Goal: Information Seeking & Learning: Learn about a topic

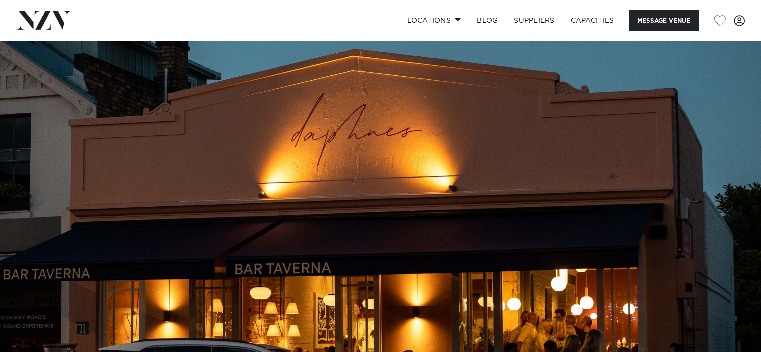
scroll to position [83, 0]
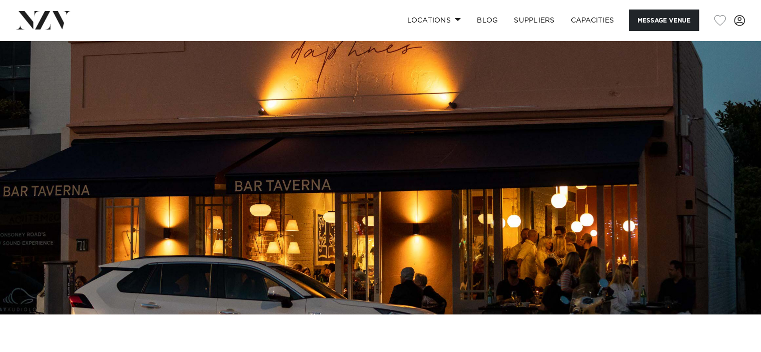
click at [328, 198] on img at bounding box center [380, 135] width 761 height 357
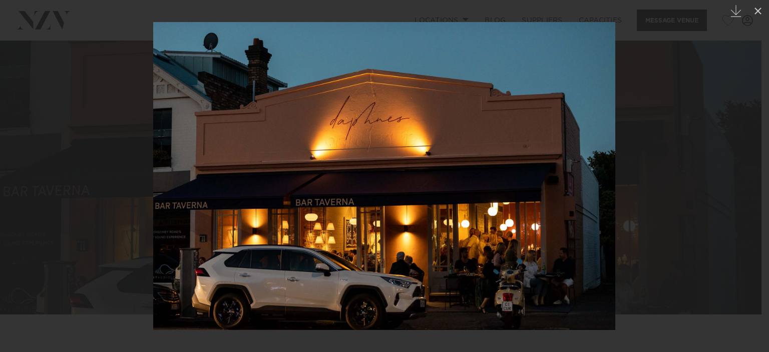
click at [740, 249] on div at bounding box center [384, 176] width 769 height 352
